Goal: Transaction & Acquisition: Book appointment/travel/reservation

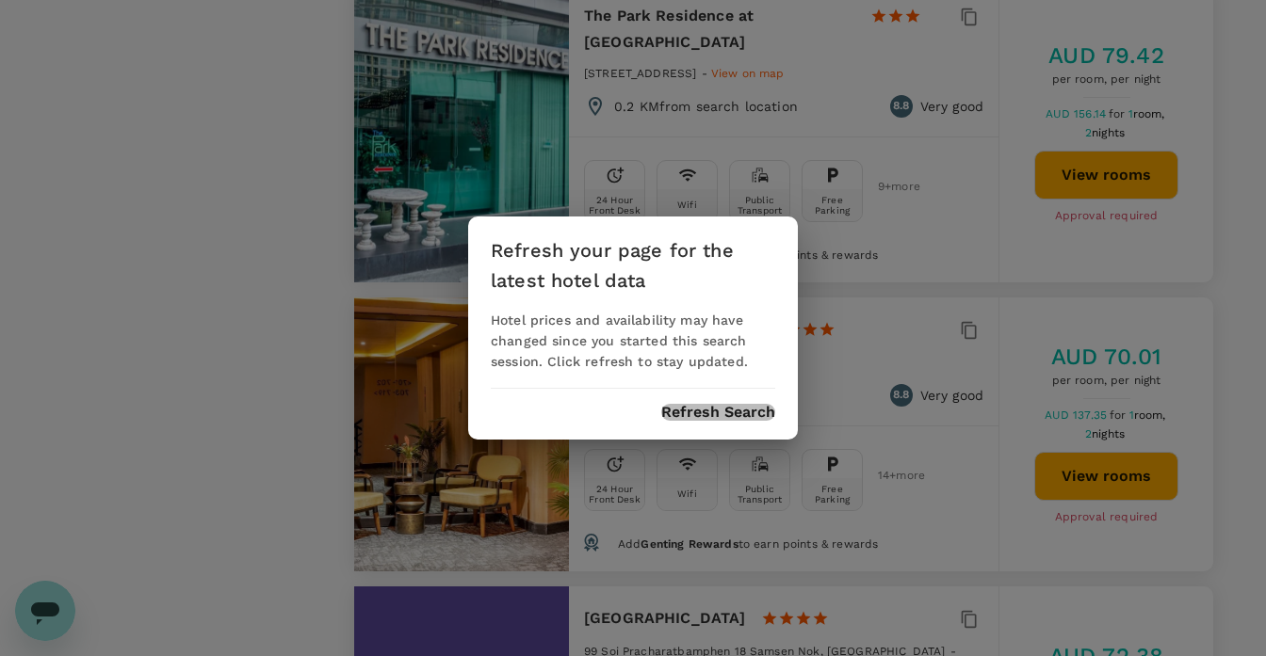
click at [715, 410] on button "Refresh Search" at bounding box center [718, 412] width 114 height 17
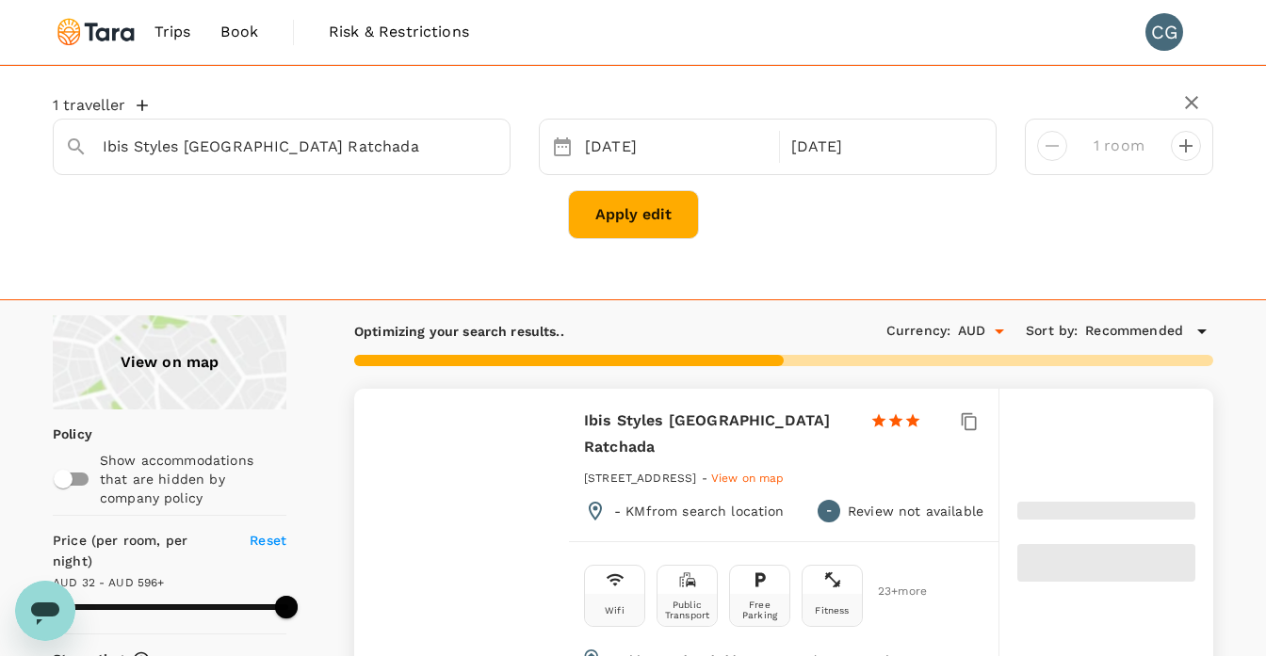
type input "499.67"
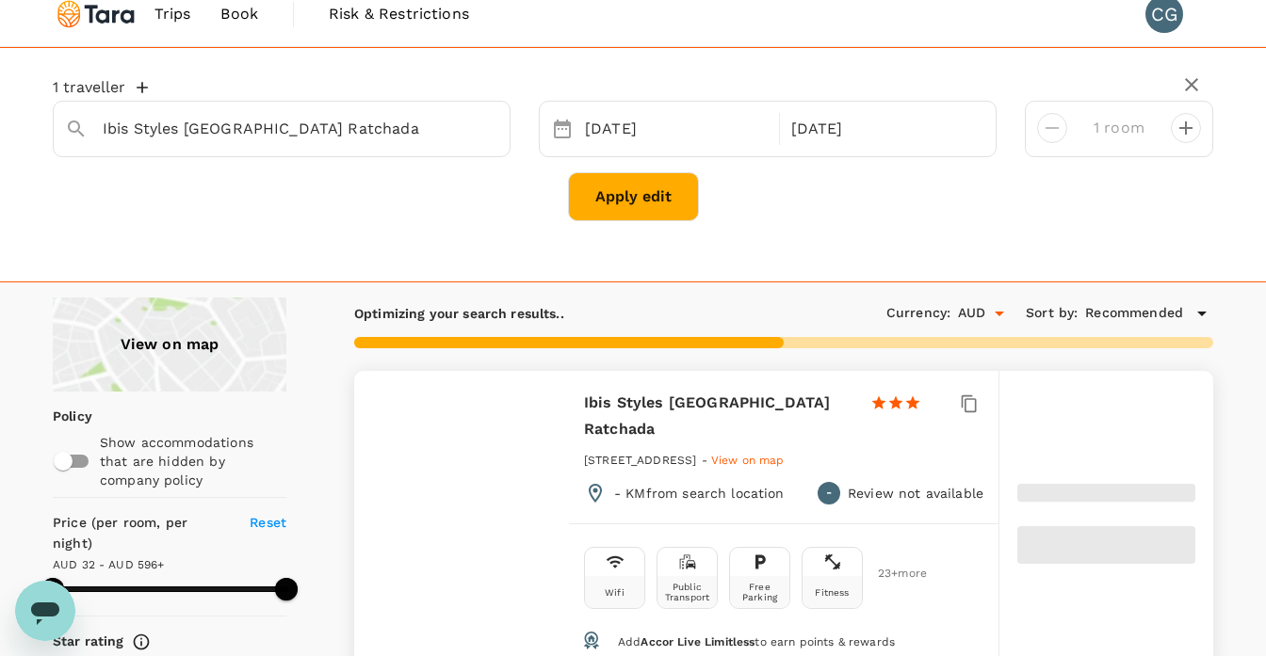
scroll to position [23, 0]
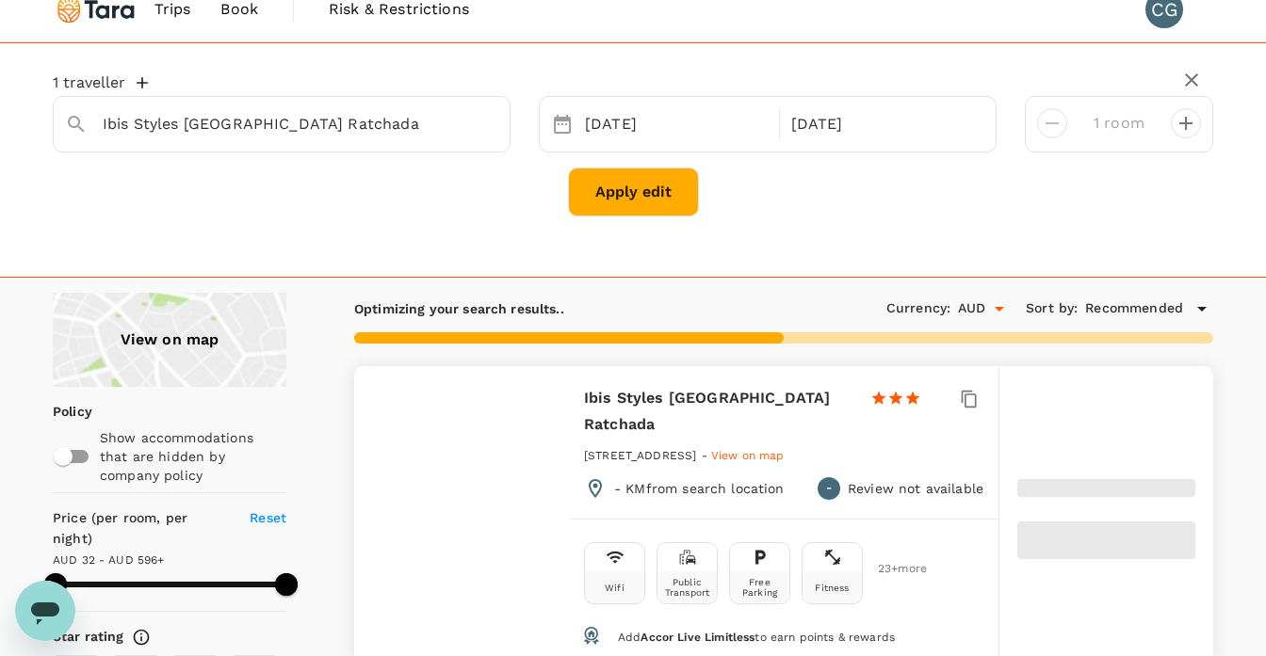
type input "26.62"
type input "499.62"
type input "20.62"
type input "499.62"
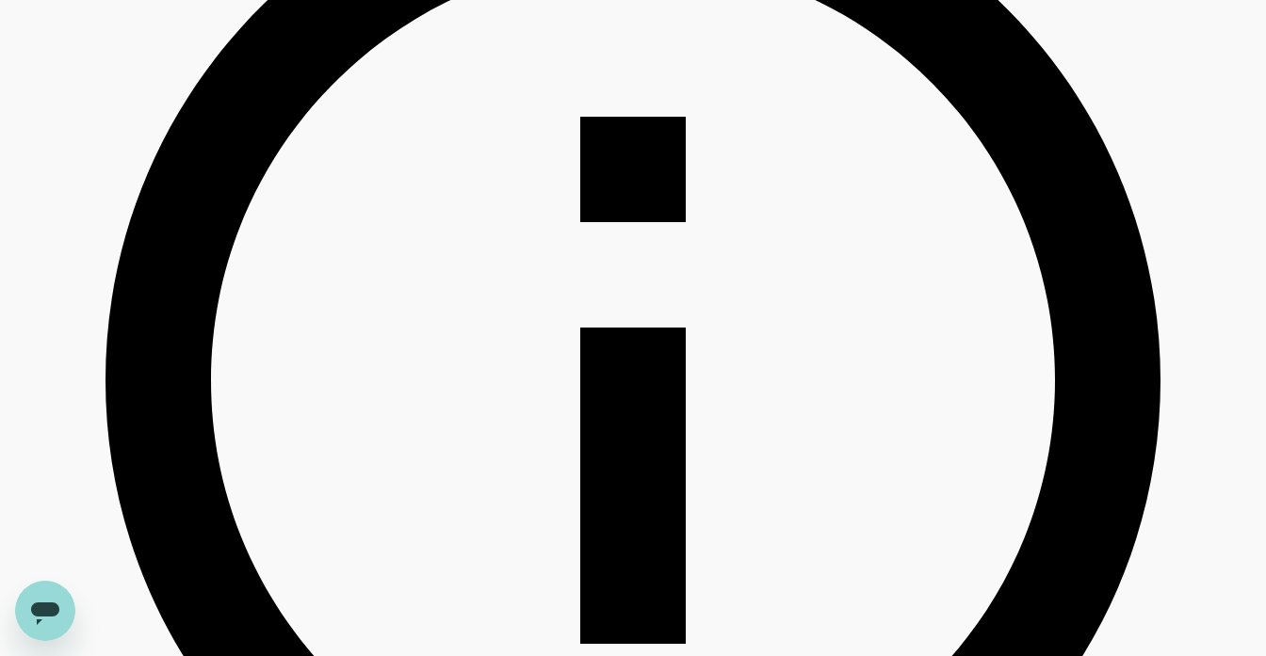
scroll to position [1856, 0]
drag, startPoint x: 586, startPoint y: 339, endPoint x: 770, endPoint y: 333, distance: 183.8
copy h6 "Myhotel CMYK Ratchada"
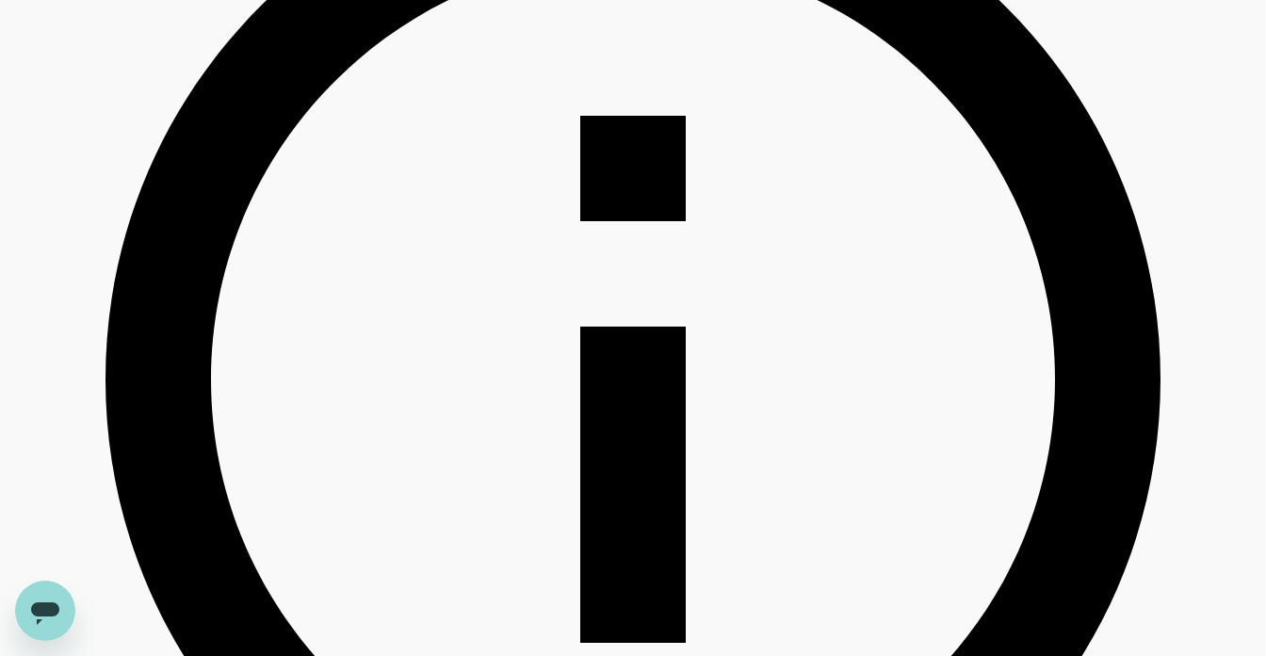
type input "499.62"
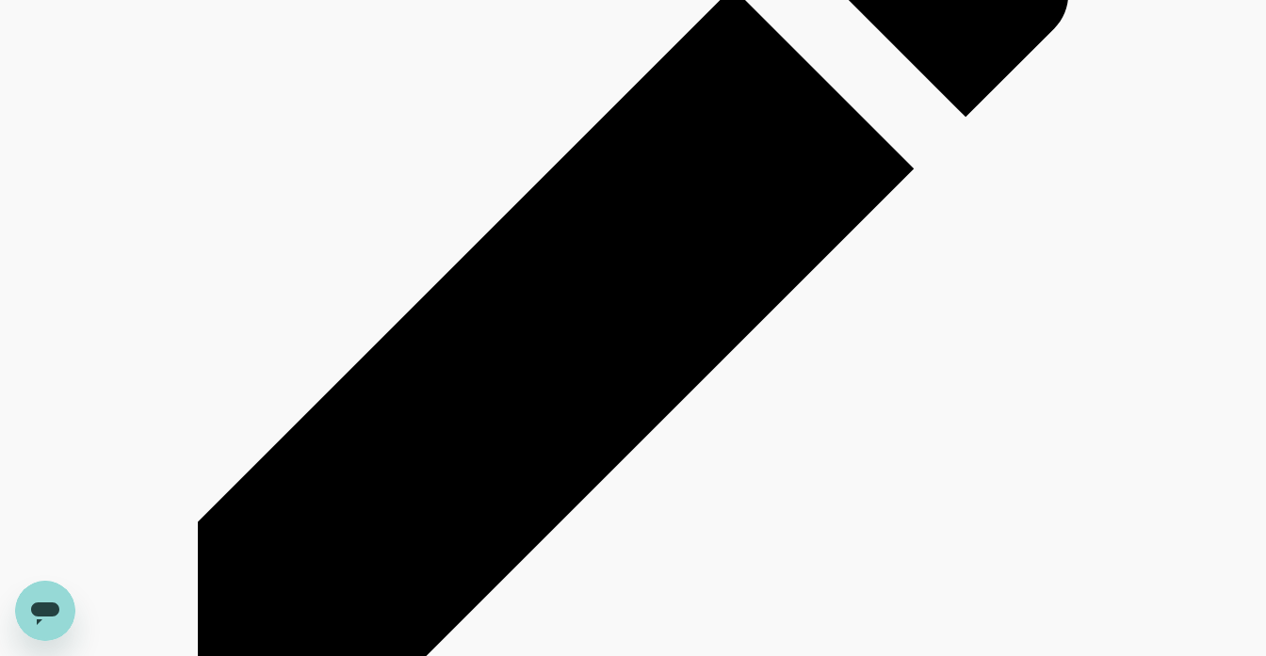
scroll to position [584, 0]
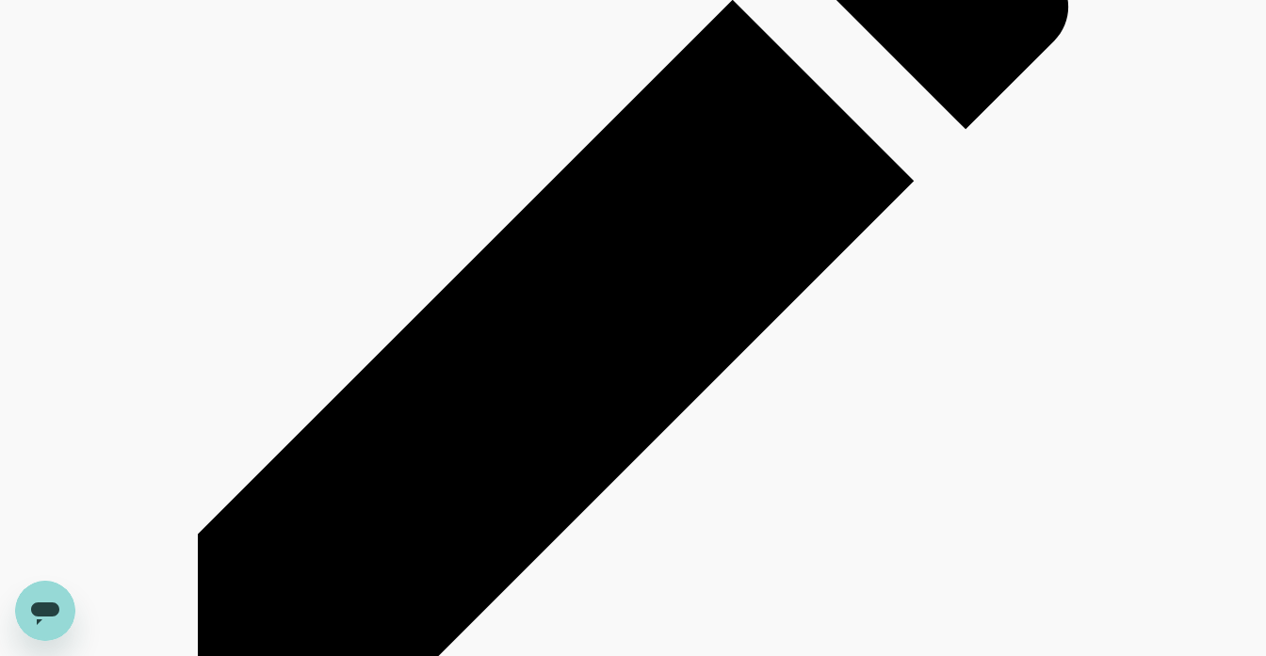
radio input "true"
type input "499.62"
radio input "true"
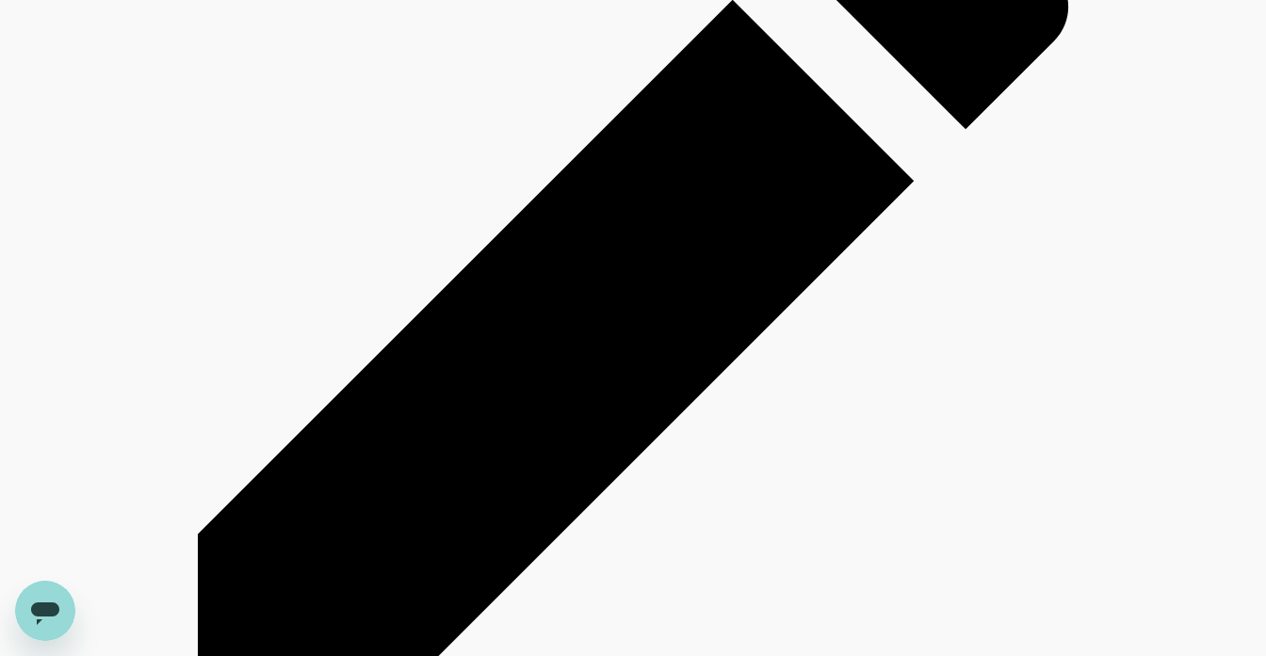
type input "499.62"
radio input "true"
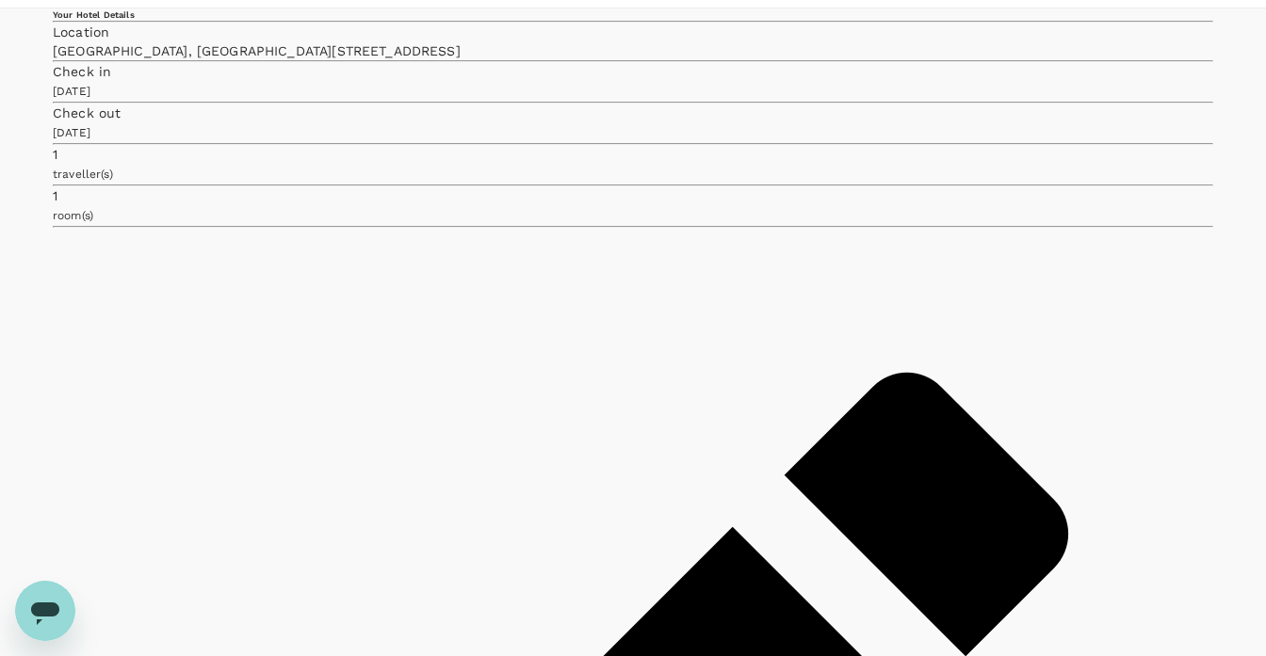
scroll to position [61, 0]
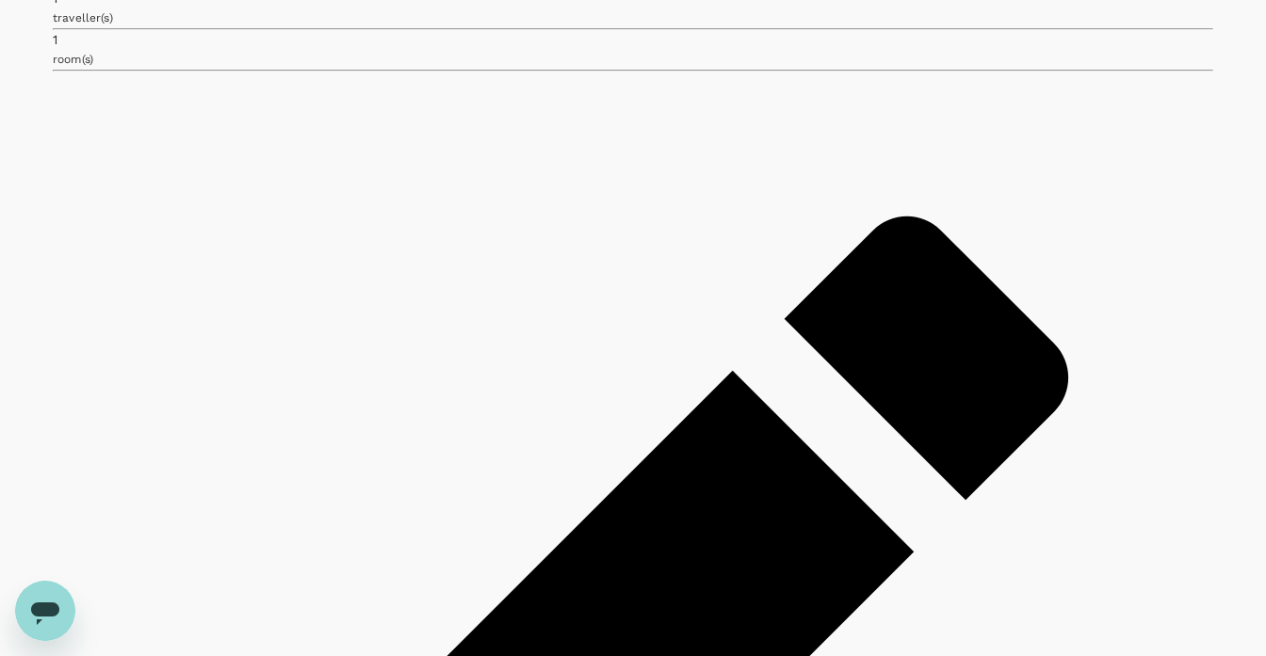
scroll to position [230, 0]
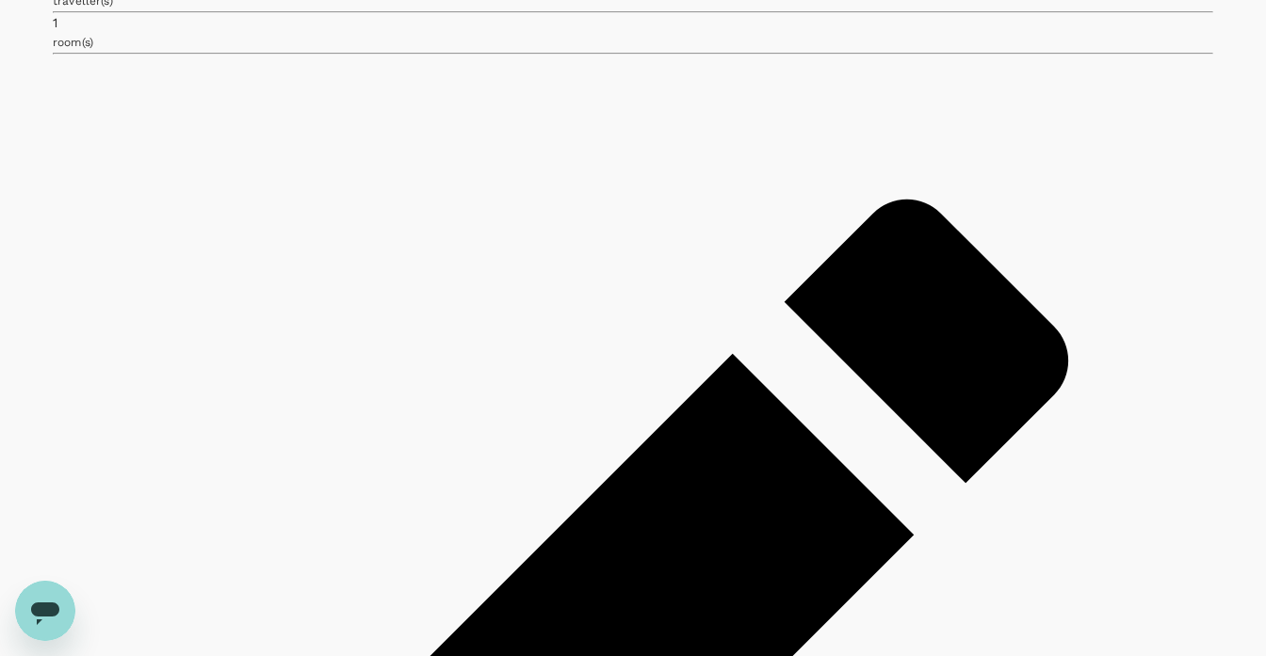
drag, startPoint x: 586, startPoint y: 304, endPoint x: 709, endPoint y: 306, distance: 123.4
copy h6 "Prasoratchada12"
type input "499.62"
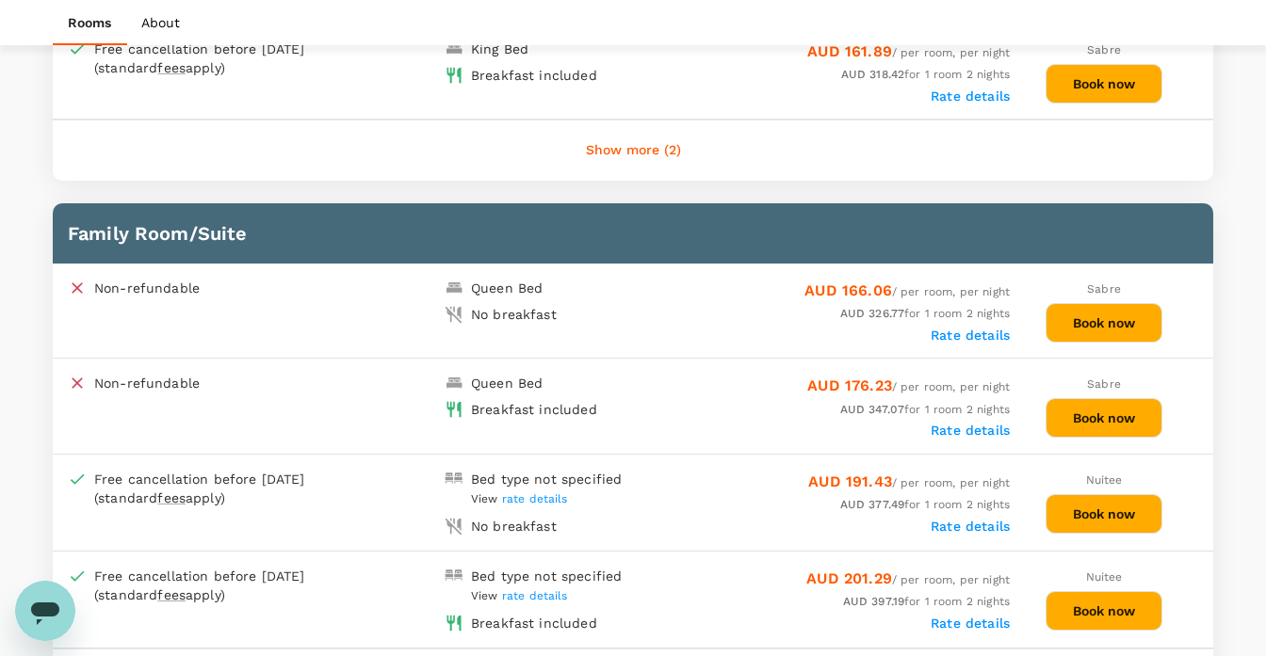
scroll to position [2450, 0]
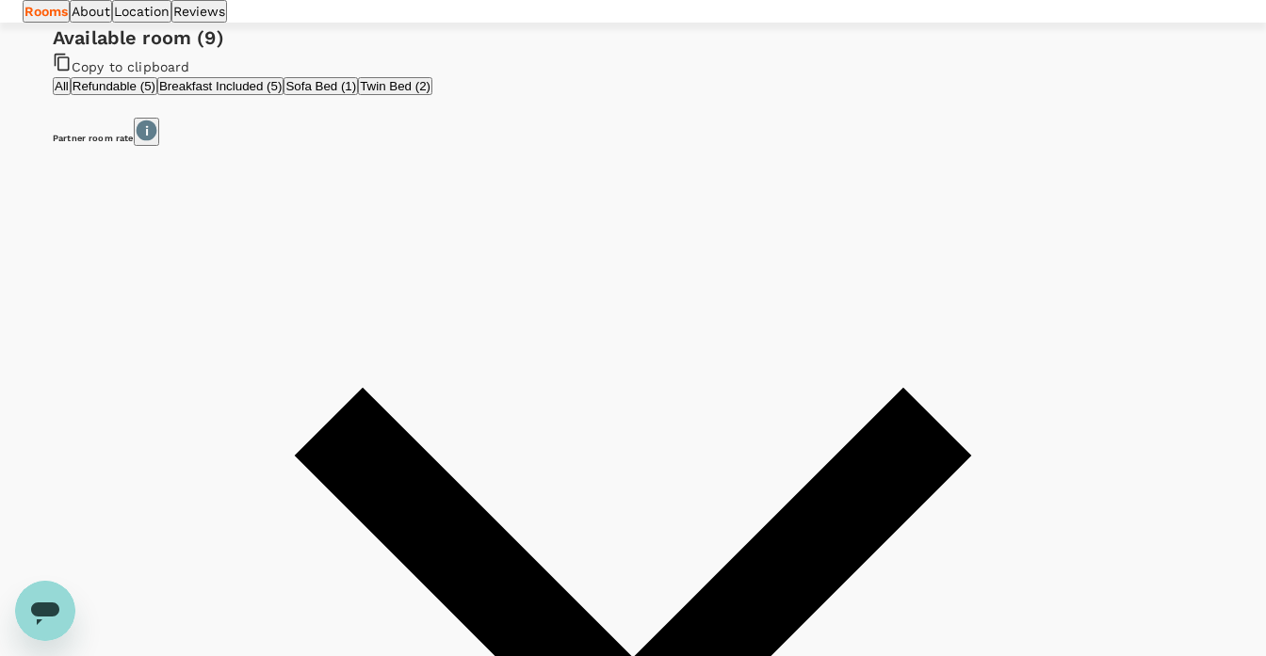
scroll to position [835, 0]
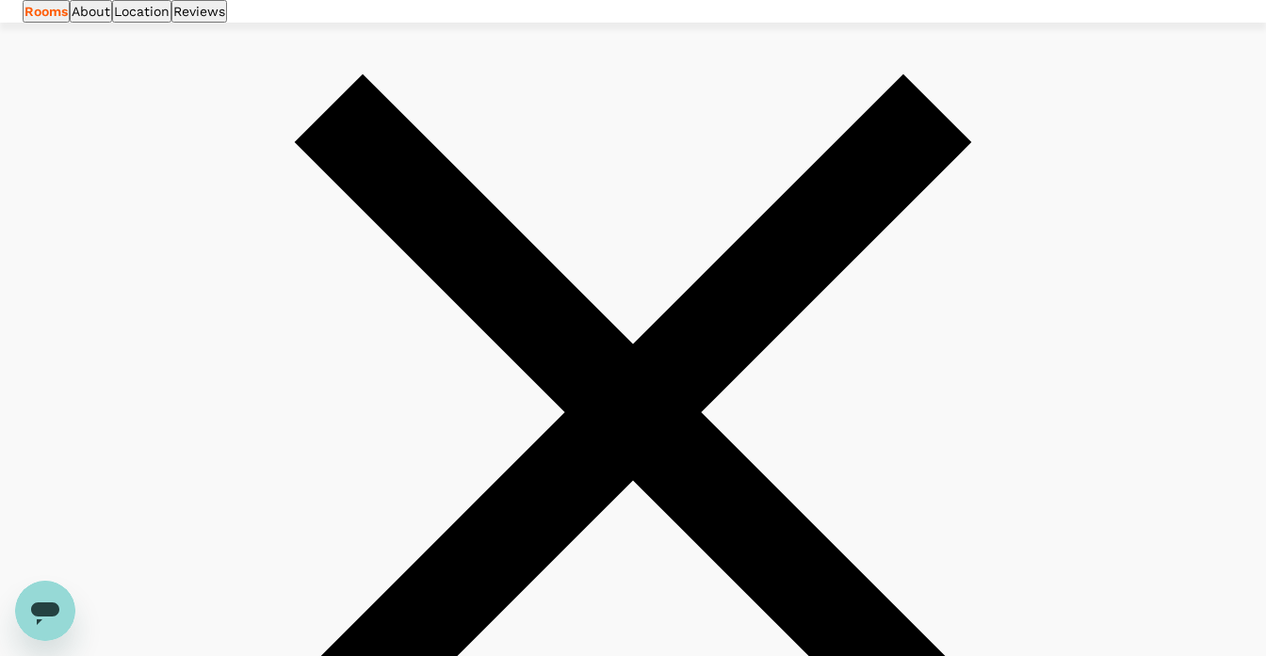
scroll to position [1149, 0]
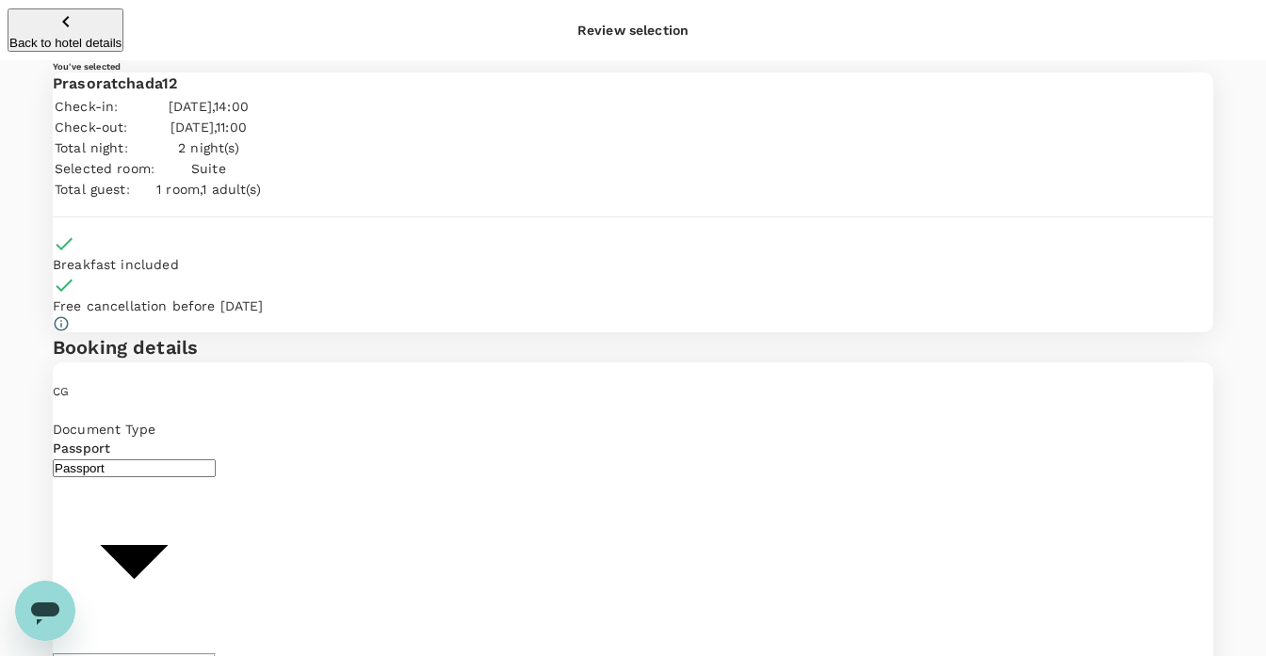
type input "9b978822-4779-4897-880a-17c8504d3706"
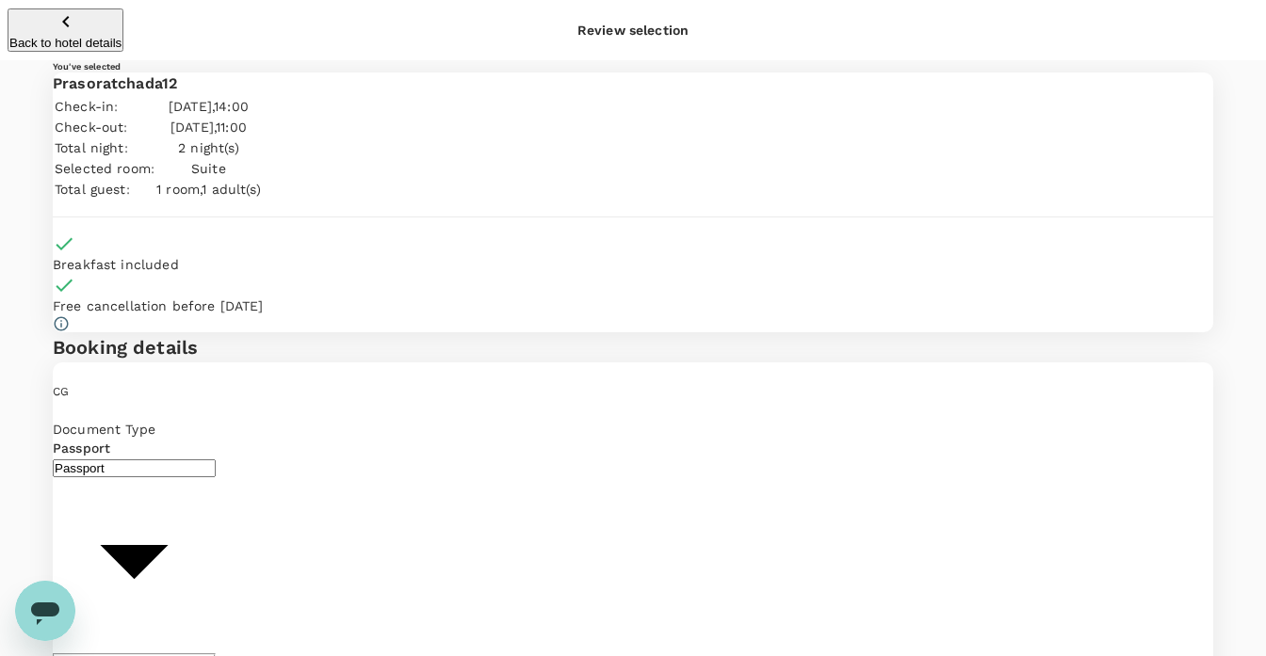
type textarea "Cont., accomodation from Agora BKK Training >> Singapore."
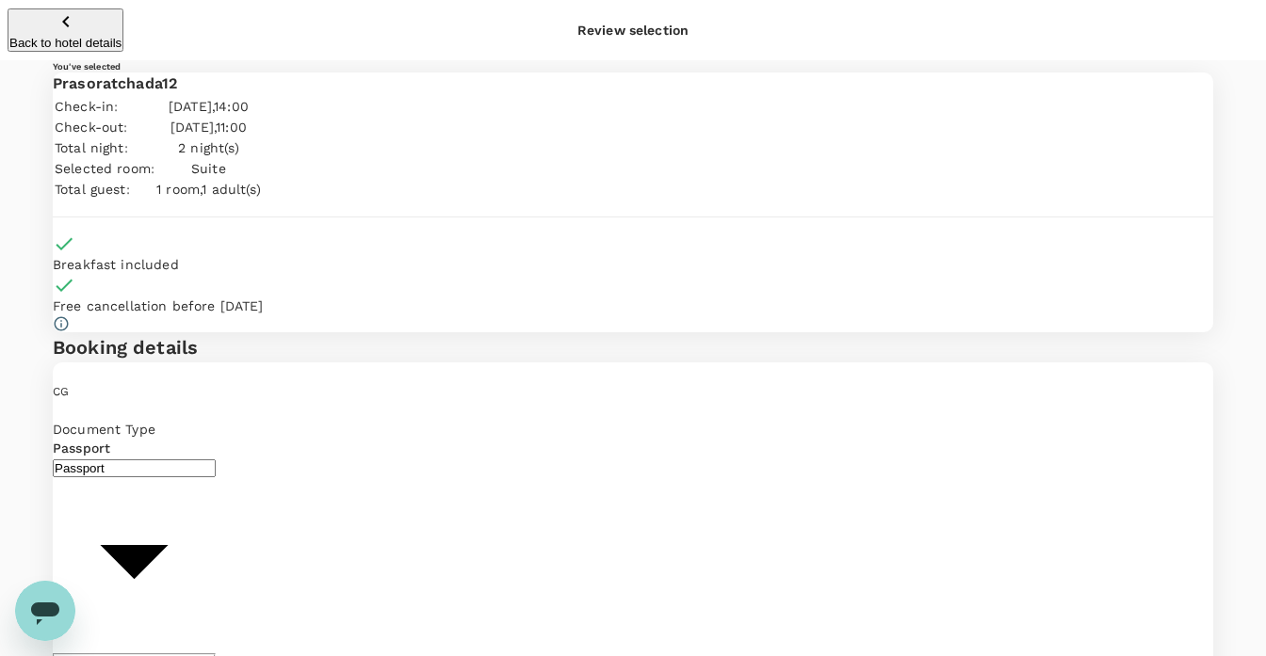
radio input "true"
radio input "false"
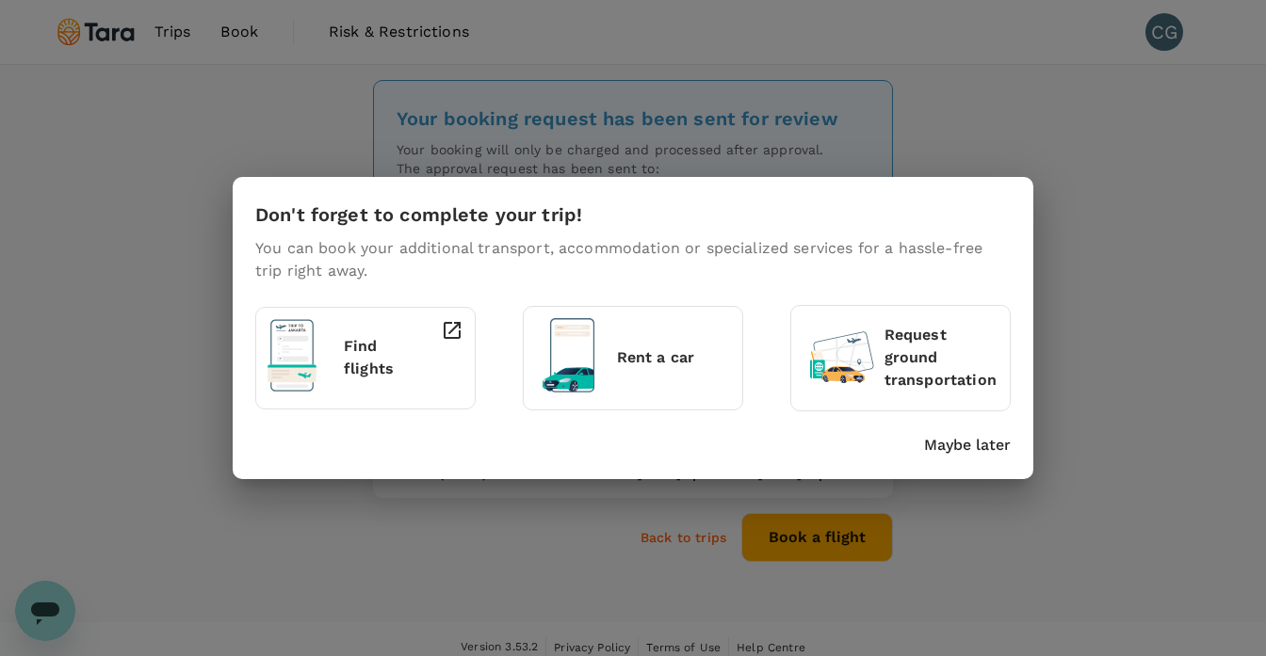
click at [1080, 281] on div "Don't forget to complete your trip! You can book your additional transport, acc…" at bounding box center [633, 328] width 1266 height 656
click at [932, 434] on p "Maybe later" at bounding box center [967, 445] width 87 height 23
